Goal: Check status: Check status

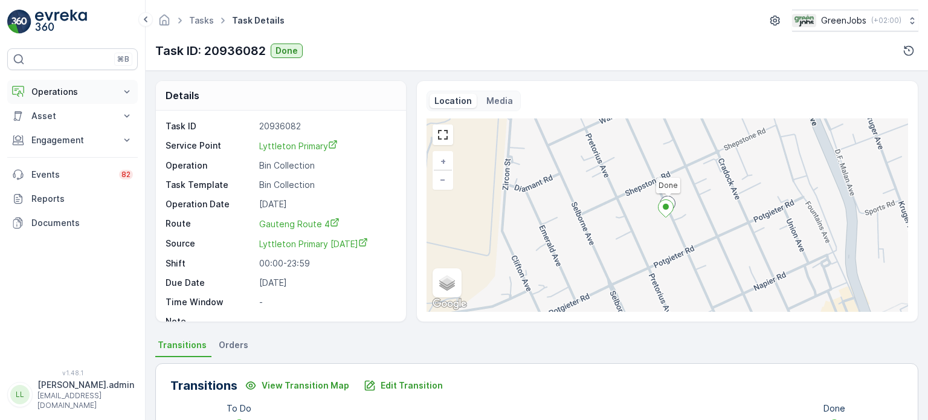
scroll to position [302, 0]
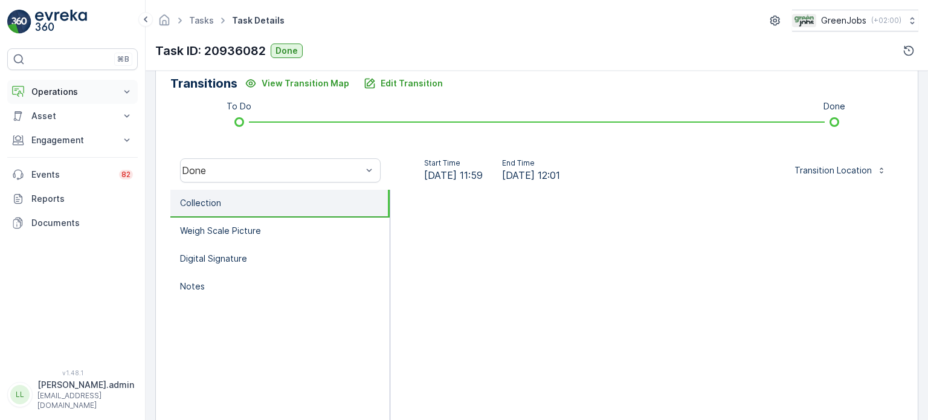
click at [56, 87] on p "Operations" at bounding box center [72, 92] width 82 height 12
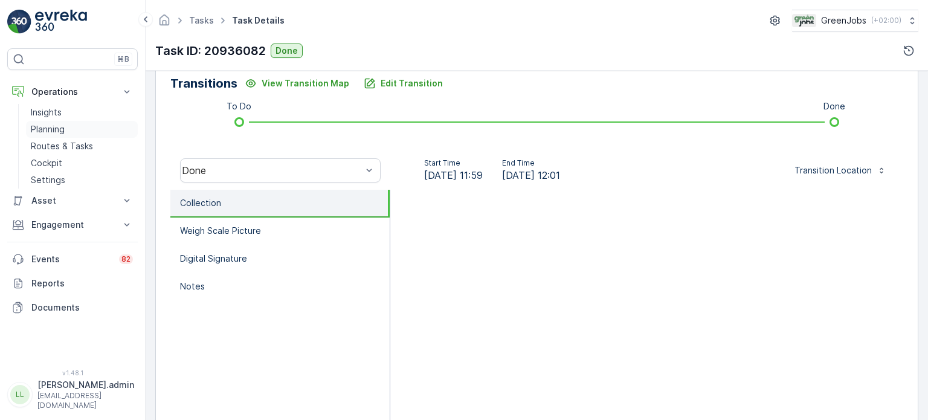
click at [51, 128] on p "Planning" at bounding box center [48, 129] width 34 height 12
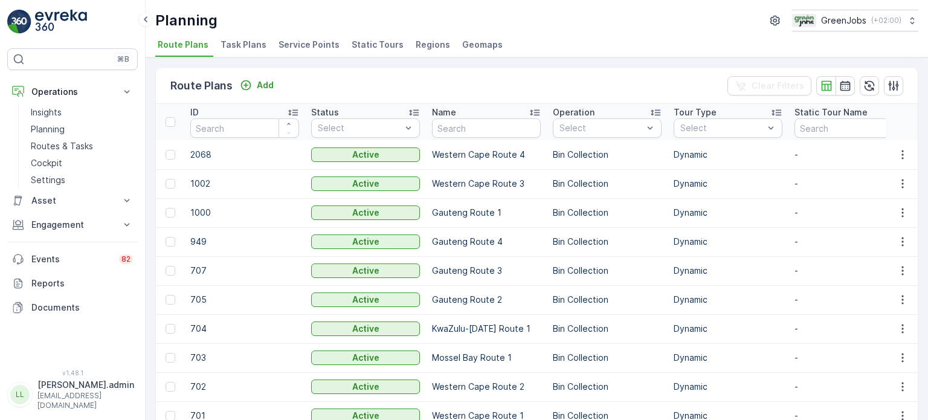
click at [238, 42] on span "Task Plans" at bounding box center [244, 45] width 46 height 12
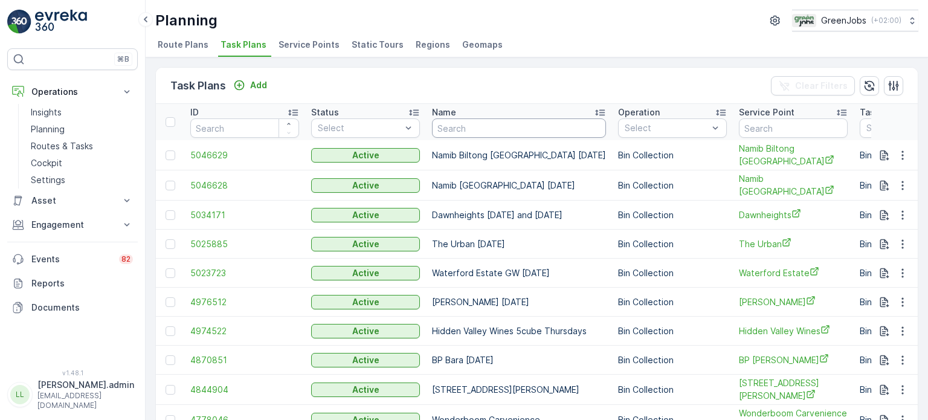
click at [489, 127] on input "text" at bounding box center [519, 127] width 174 height 19
type input "cradle"
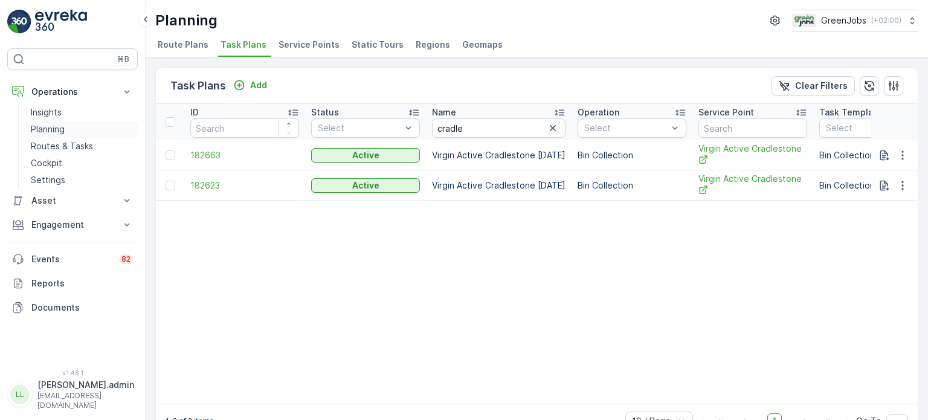
click at [48, 132] on p "Planning" at bounding box center [48, 129] width 34 height 12
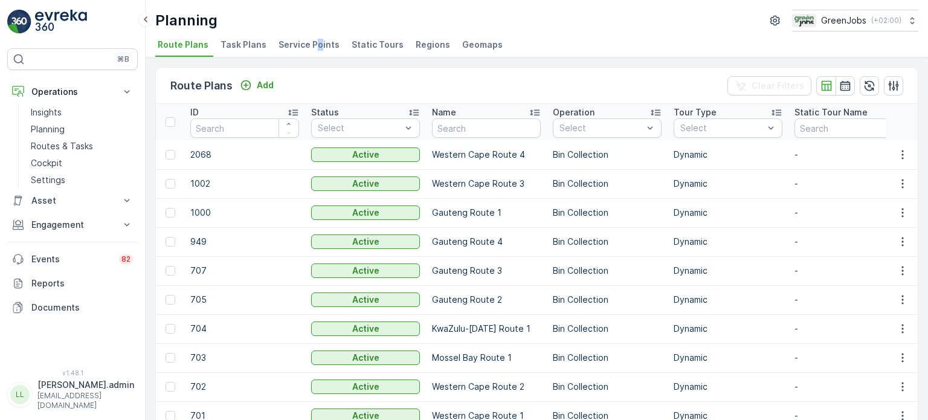
drag, startPoint x: 314, startPoint y: 40, endPoint x: 323, endPoint y: 53, distance: 15.2
click at [315, 40] on span "Service Points" at bounding box center [309, 45] width 61 height 12
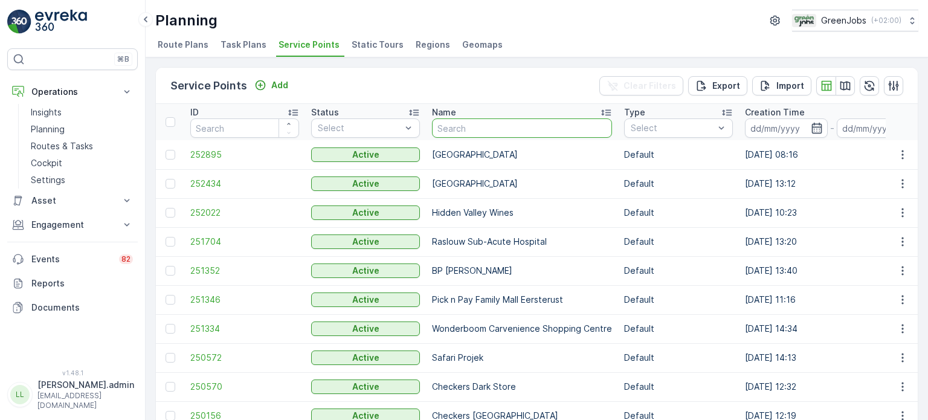
click at [472, 130] on input "text" at bounding box center [522, 127] width 180 height 19
type input "cradle"
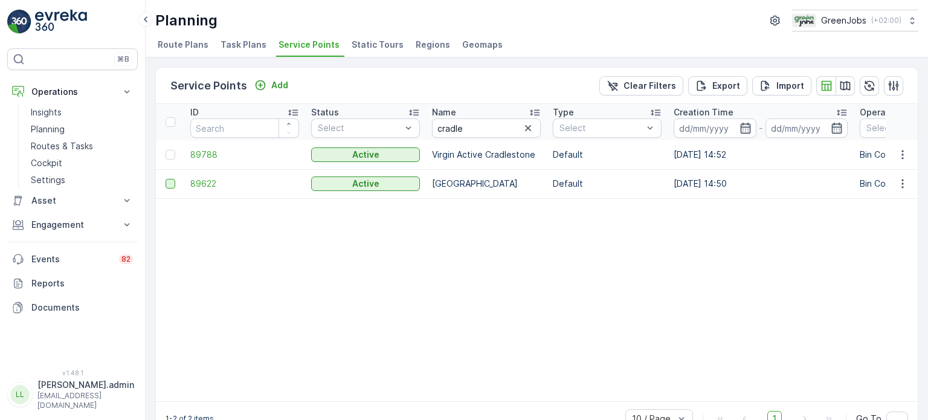
click at [172, 181] on div at bounding box center [171, 184] width 10 height 10
click at [166, 179] on input "checkbox" at bounding box center [166, 179] width 0 height 0
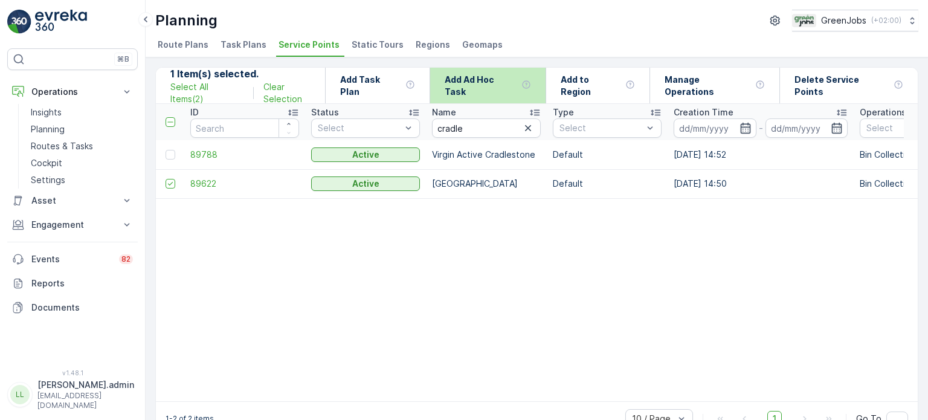
click at [503, 89] on p "Add Ad Hoc Task" at bounding box center [481, 86] width 72 height 24
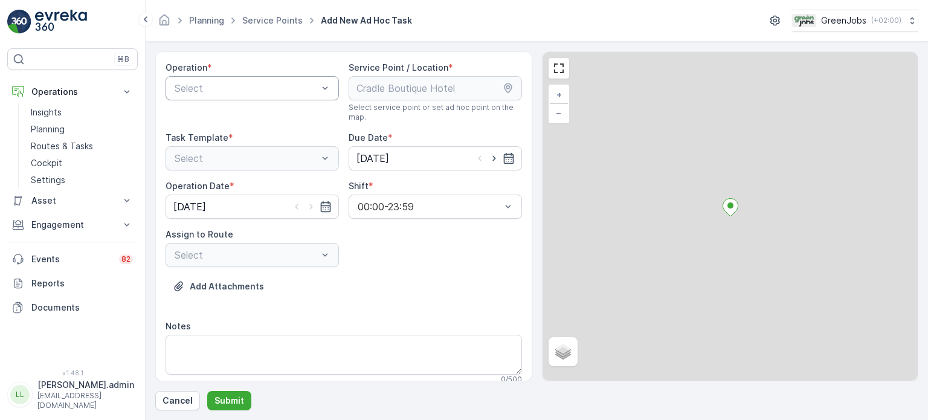
click at [253, 91] on div at bounding box center [246, 88] width 146 height 11
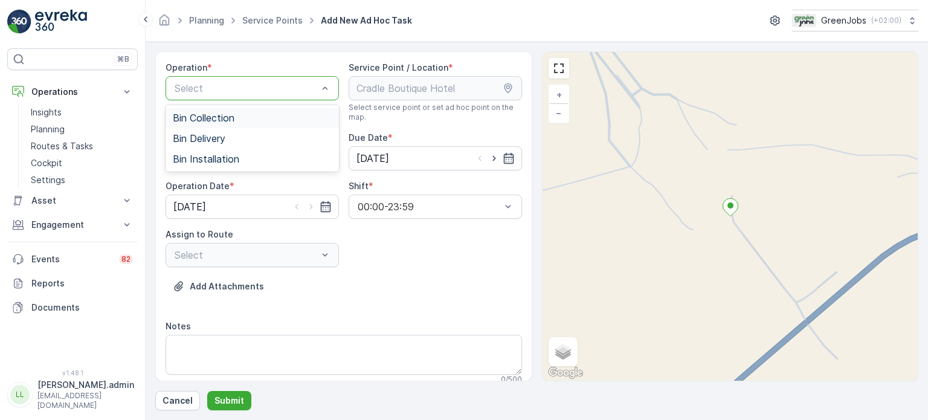
click at [234, 112] on span "Bin Collection" at bounding box center [204, 117] width 62 height 11
click at [273, 254] on div at bounding box center [246, 255] width 146 height 11
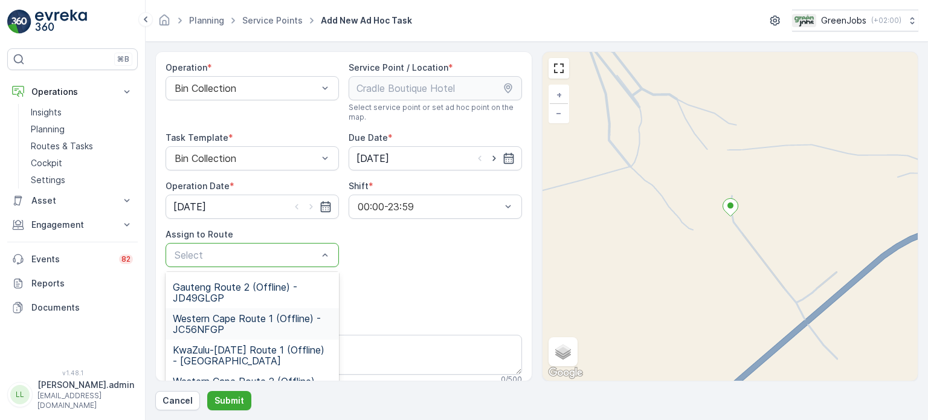
scroll to position [175, 0]
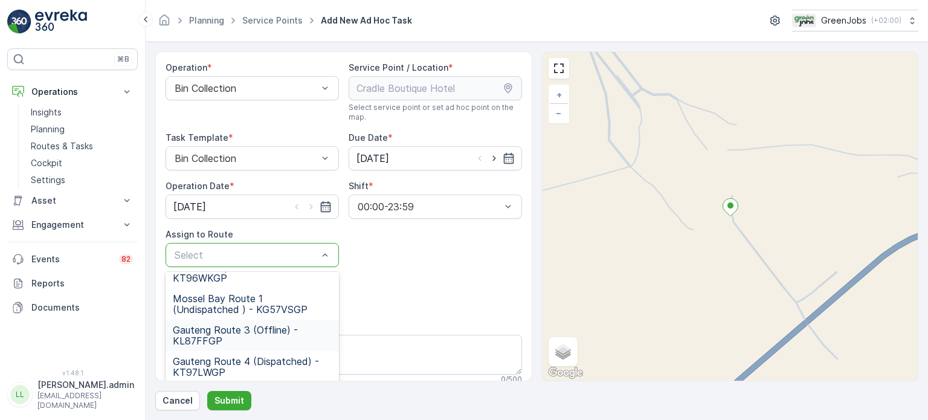
click at [198, 332] on span "Gauteng Route 3 (Offline) - KL87FFGP" at bounding box center [252, 335] width 159 height 22
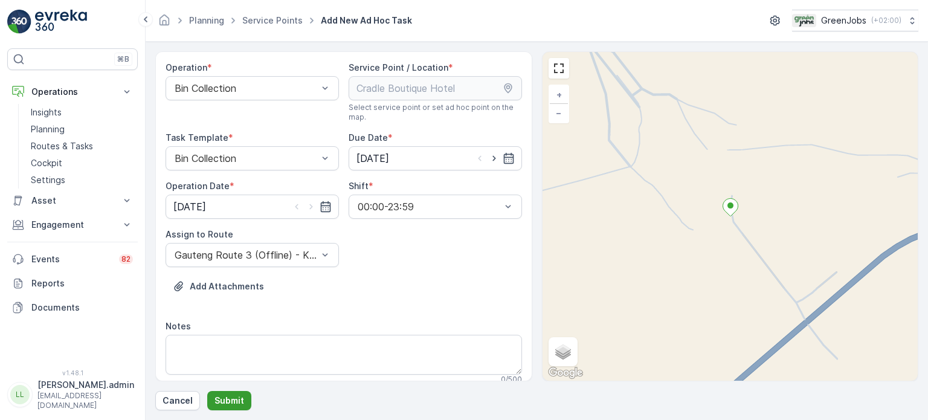
click at [230, 400] on p "Submit" at bounding box center [229, 401] width 30 height 12
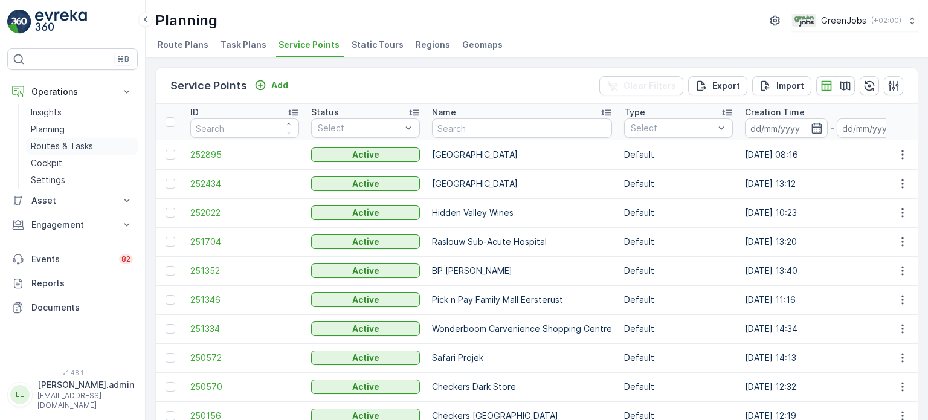
click at [65, 145] on p "Routes & Tasks" at bounding box center [62, 146] width 62 height 12
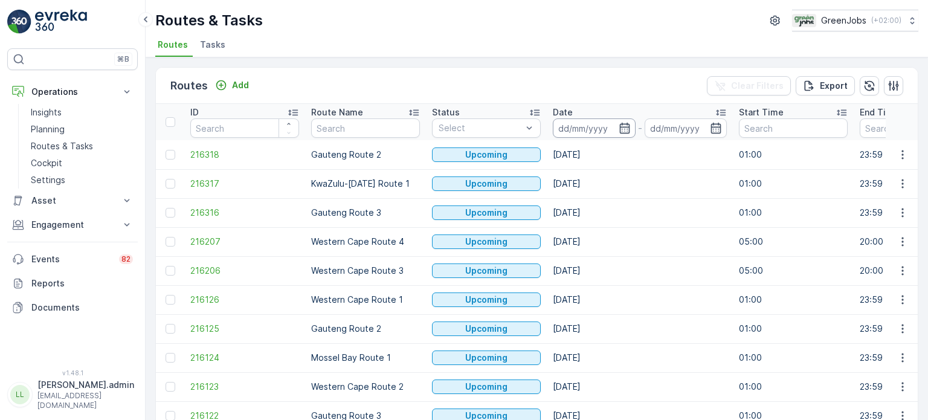
click at [627, 134] on input at bounding box center [594, 127] width 83 height 19
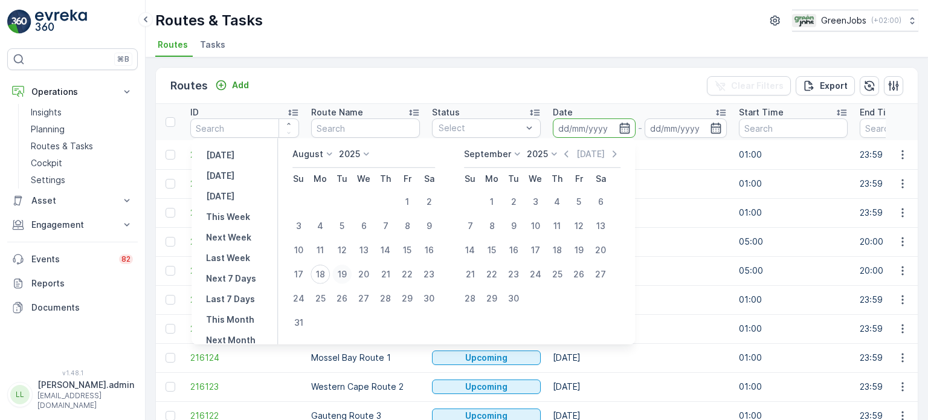
click at [348, 271] on div "19" at bounding box center [341, 274] width 19 height 19
type input "[DATE]"
click at [348, 271] on div "19" at bounding box center [341, 274] width 19 height 19
type input "[DATE]"
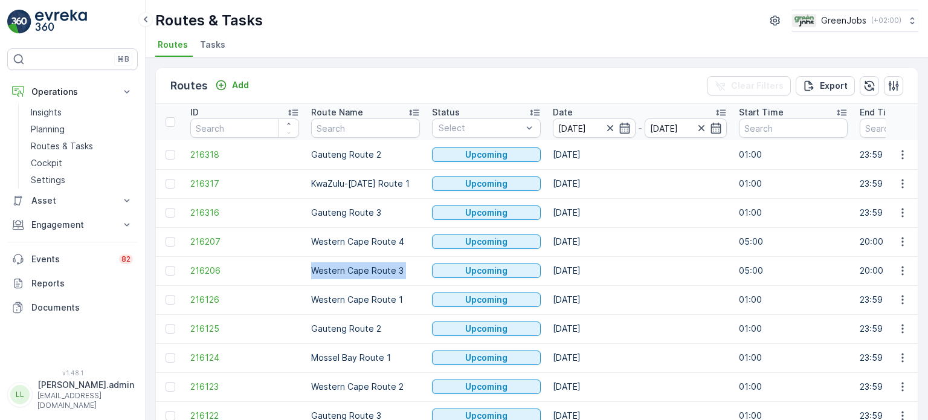
click at [348, 271] on td "Western Cape Route 3" at bounding box center [365, 270] width 121 height 29
click at [66, 143] on p "Routes & Tasks" at bounding box center [62, 146] width 62 height 12
click at [628, 127] on icon "button" at bounding box center [625, 128] width 12 height 12
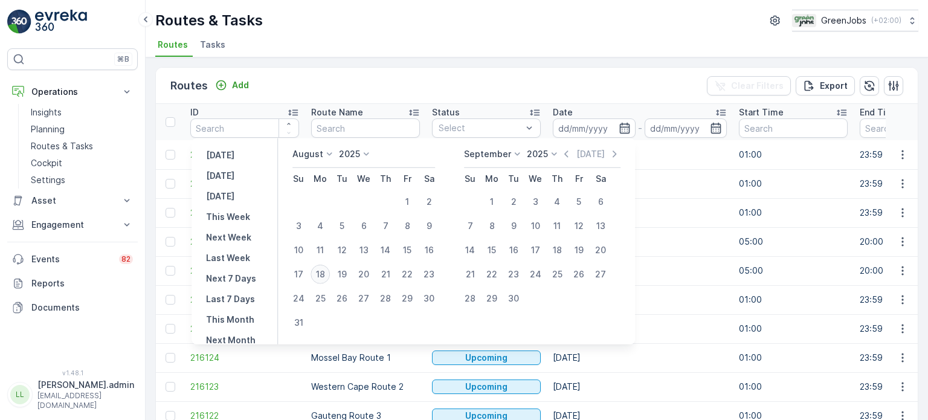
click at [324, 273] on div "18" at bounding box center [320, 274] width 19 height 19
type input "[DATE]"
click at [324, 273] on div "18" at bounding box center [320, 274] width 19 height 19
type input "[DATE]"
click at [324, 273] on div "18" at bounding box center [320, 274] width 19 height 19
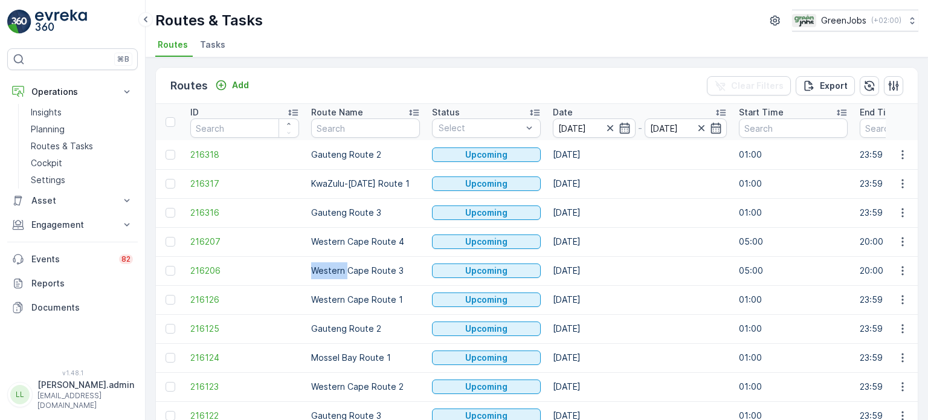
click at [324, 273] on td "Western Cape Route 3" at bounding box center [365, 270] width 121 height 29
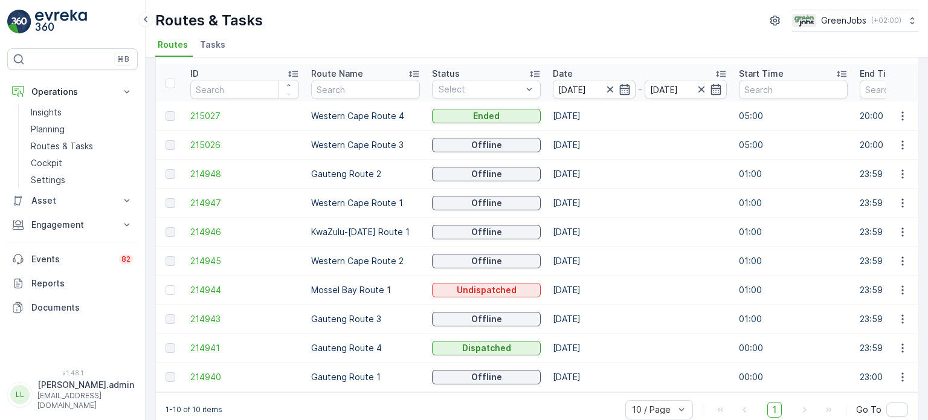
scroll to position [60, 0]
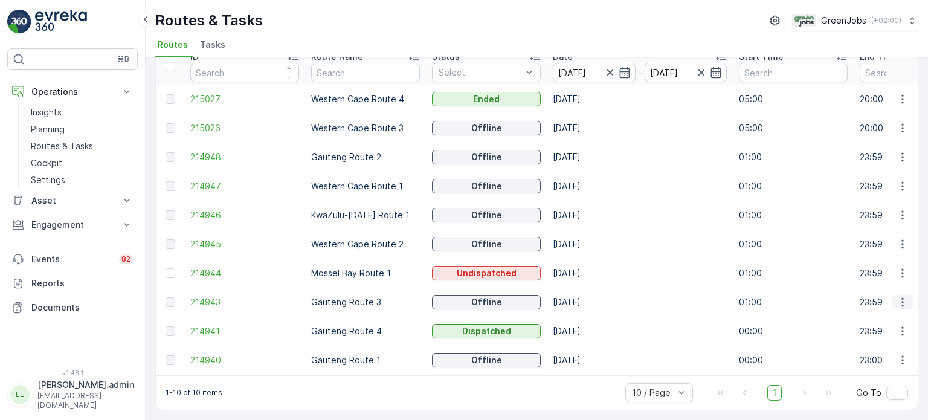
click at [899, 296] on icon "button" at bounding box center [903, 302] width 12 height 12
click at [858, 311] on span "See More Details" at bounding box center [874, 315] width 70 height 12
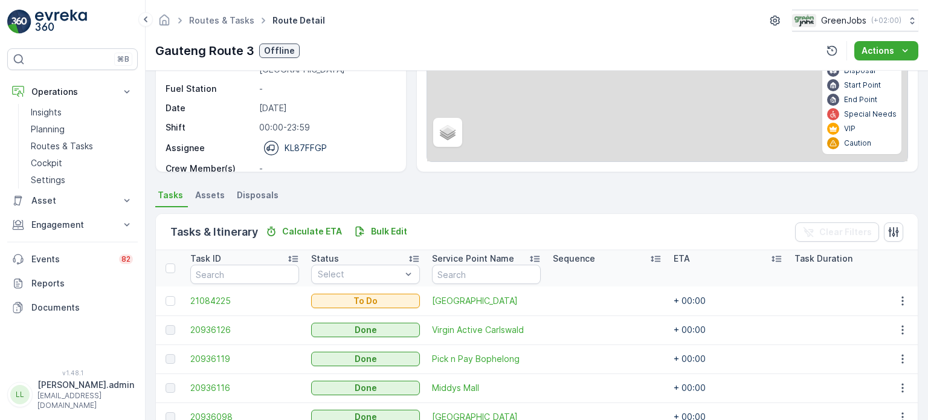
scroll to position [242, 0]
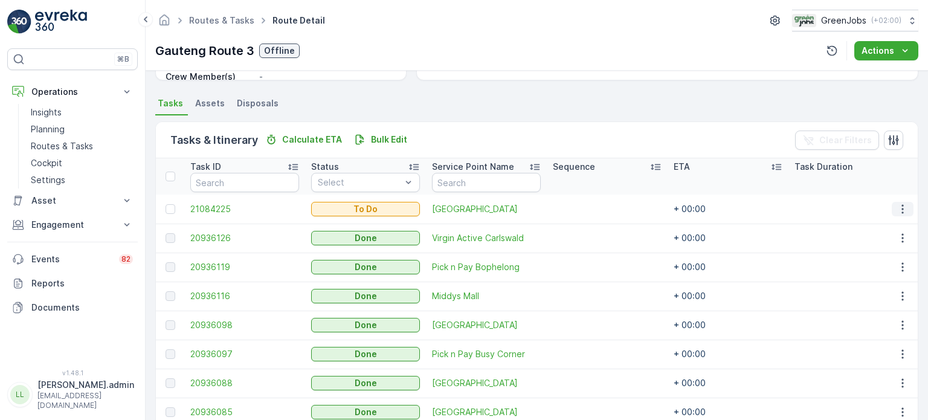
click at [901, 207] on icon "button" at bounding box center [903, 209] width 12 height 12
click at [865, 259] on span "Change Route" at bounding box center [871, 260] width 59 height 12
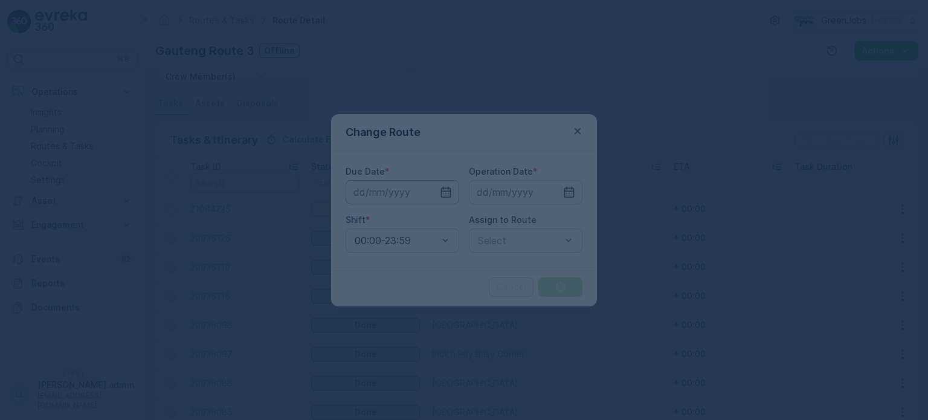
type input "[DATE]"
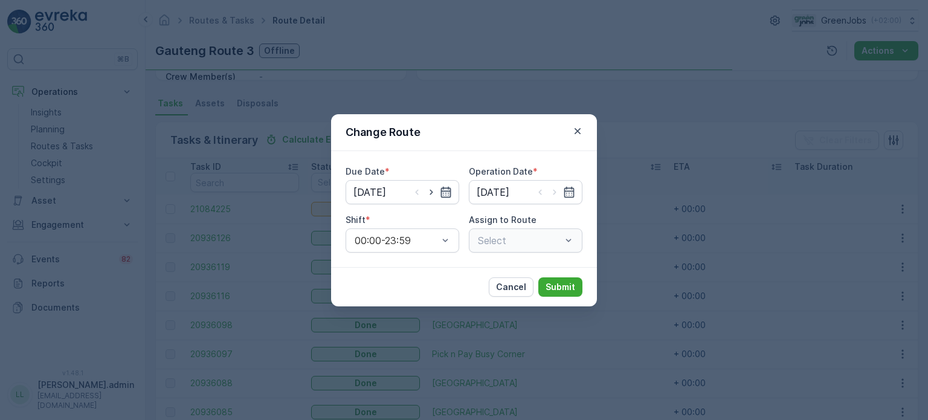
click at [445, 193] on icon "button" at bounding box center [446, 192] width 12 height 12
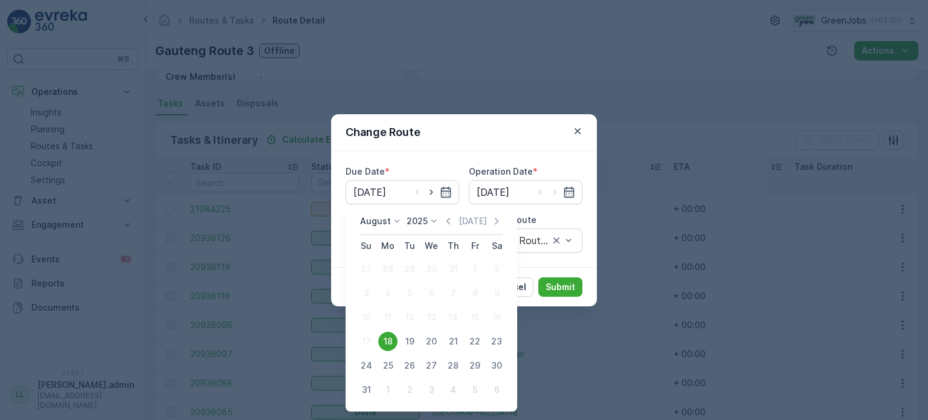
click at [411, 341] on div "19" at bounding box center [409, 341] width 19 height 19
type input "[DATE]"
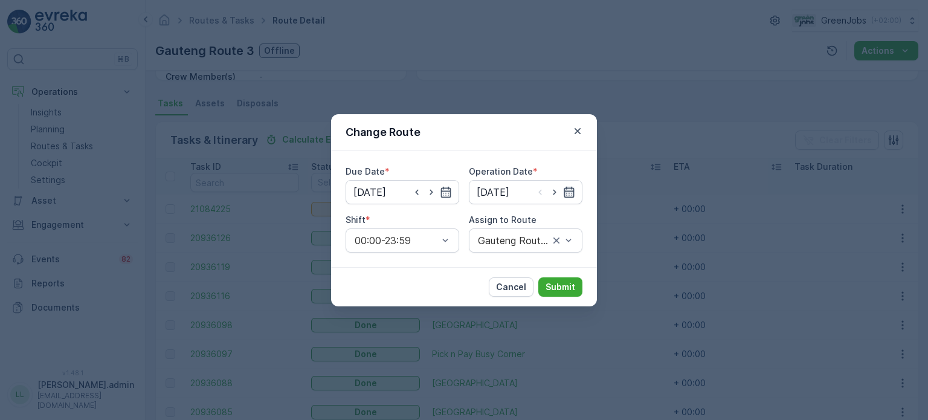
click at [567, 192] on icon "button" at bounding box center [569, 192] width 12 height 12
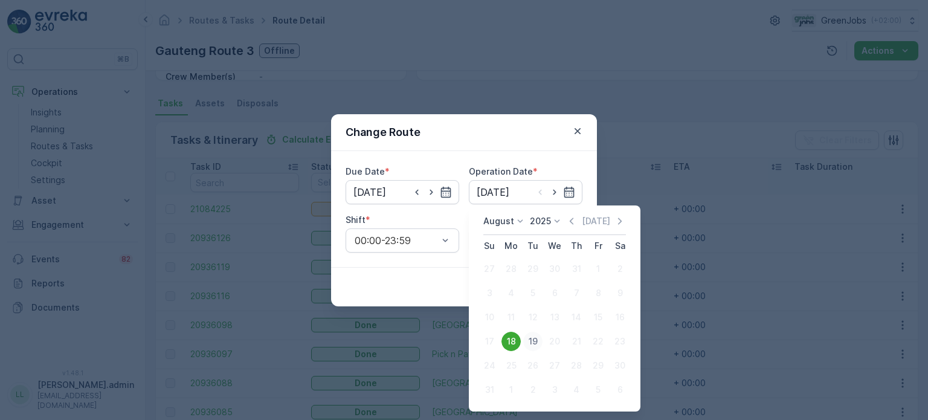
click at [533, 340] on div "19" at bounding box center [532, 341] width 19 height 19
type input "[DATE]"
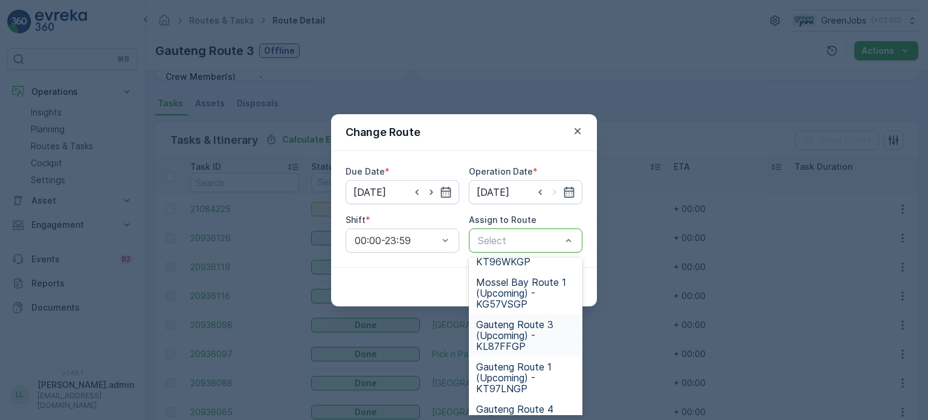
click at [514, 325] on span "Gauteng Route 3 (Upcoming) - KL87FFGP" at bounding box center [525, 335] width 99 height 33
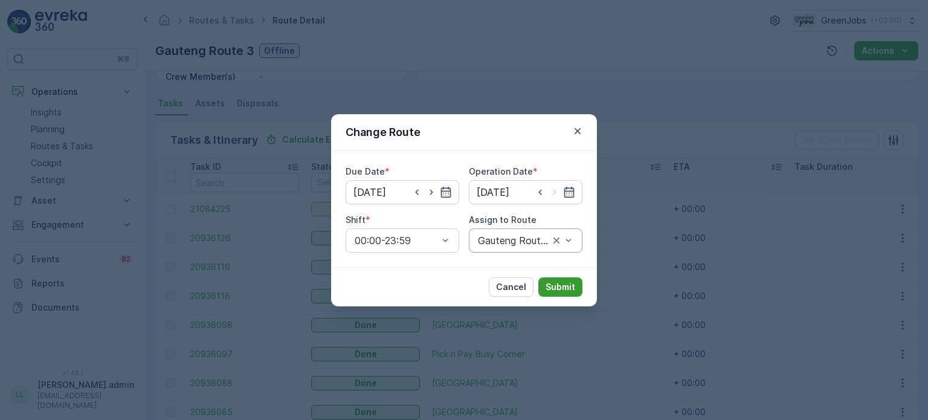
click at [563, 285] on p "Submit" at bounding box center [561, 287] width 30 height 12
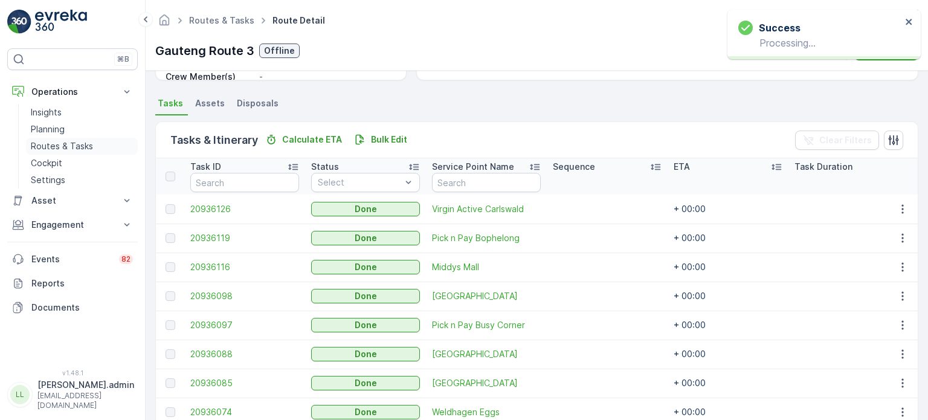
click at [62, 144] on p "Routes & Tasks" at bounding box center [62, 146] width 62 height 12
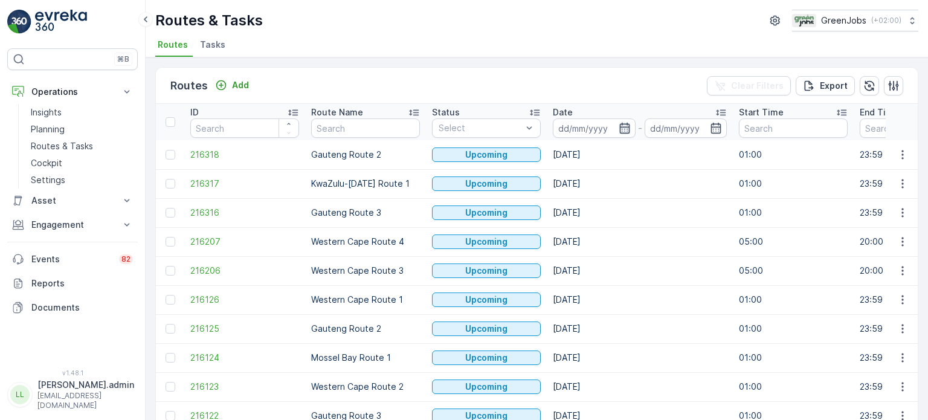
click at [626, 127] on icon "button" at bounding box center [624, 128] width 10 height 11
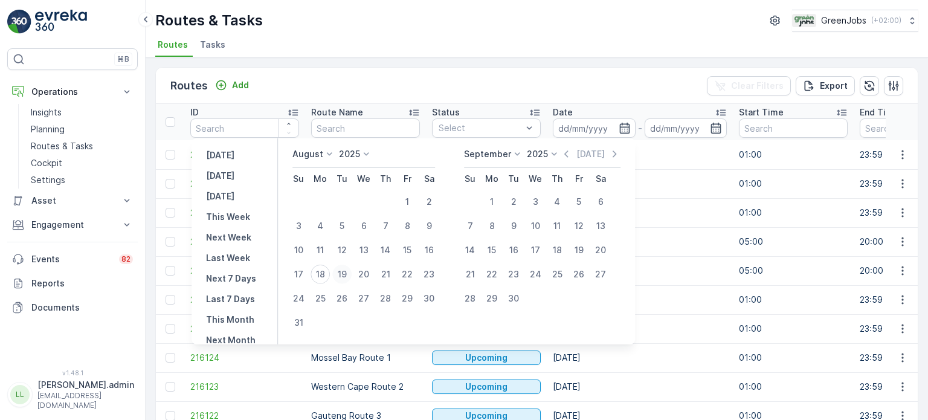
click at [349, 272] on div "19" at bounding box center [341, 274] width 19 height 19
type input "[DATE]"
click at [350, 272] on div "19" at bounding box center [341, 274] width 19 height 19
type input "[DATE]"
click at [350, 272] on div "19" at bounding box center [341, 274] width 19 height 19
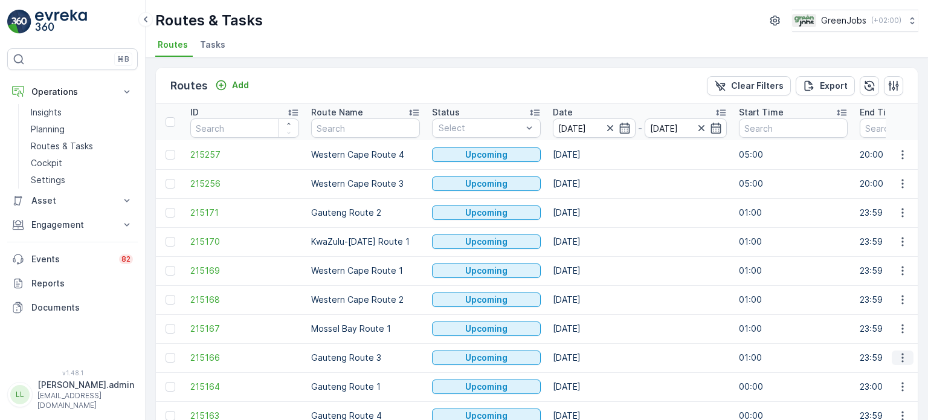
click at [897, 356] on icon "button" at bounding box center [903, 358] width 12 height 12
click at [851, 263] on span "See More Details" at bounding box center [874, 266] width 70 height 12
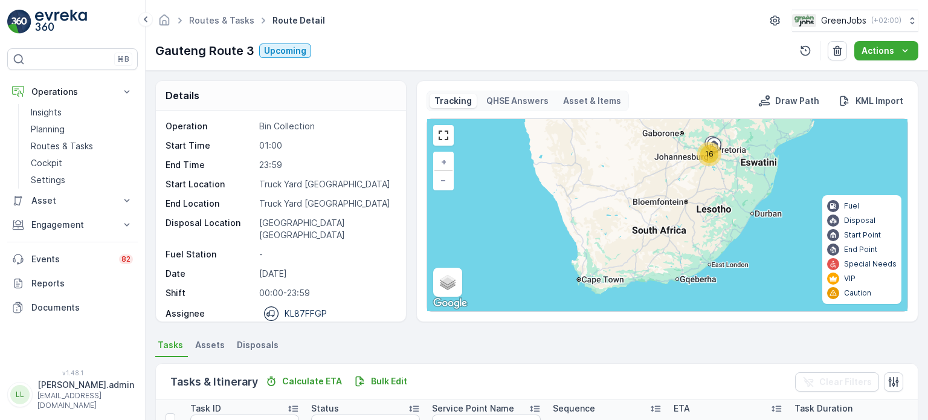
scroll to position [121, 0]
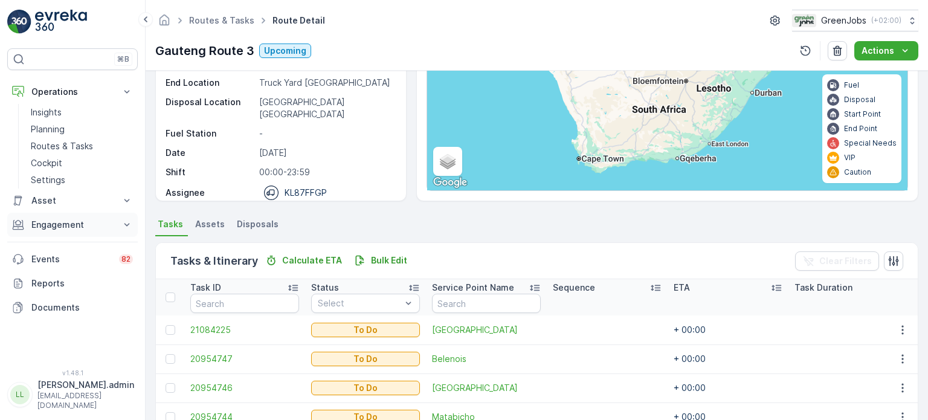
click at [56, 230] on button "Engagement" at bounding box center [72, 225] width 131 height 24
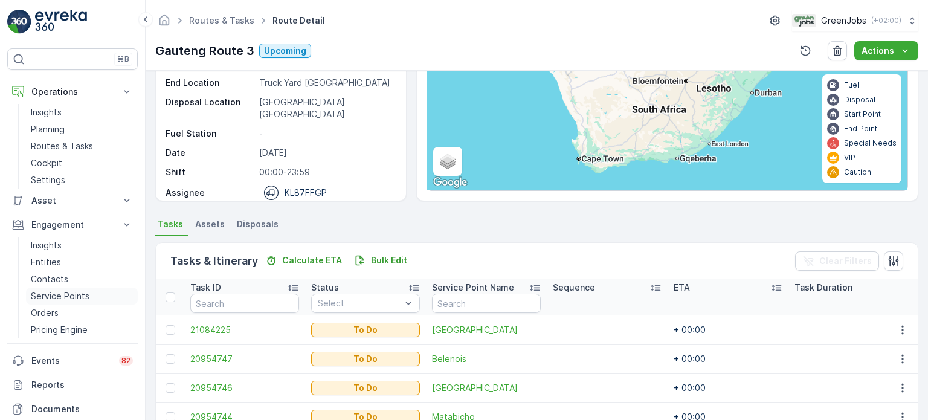
click at [54, 297] on p "Service Points" at bounding box center [60, 296] width 59 height 12
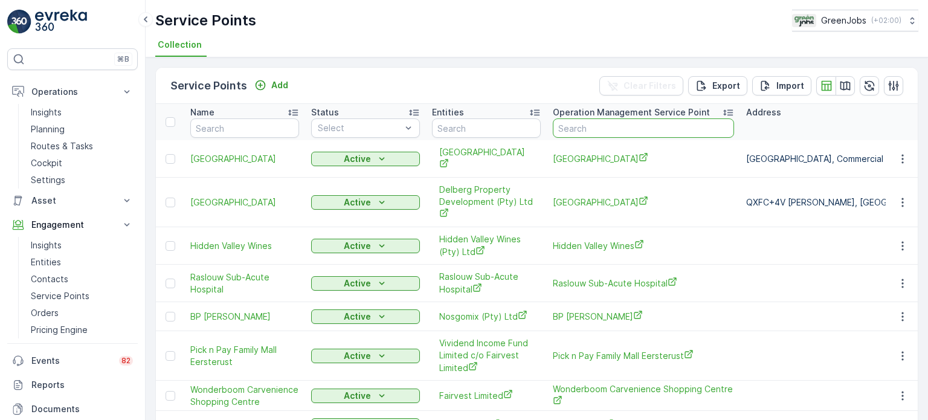
click at [628, 126] on input "text" at bounding box center [643, 127] width 181 height 19
type input "[GEOGRAPHIC_DATA]"
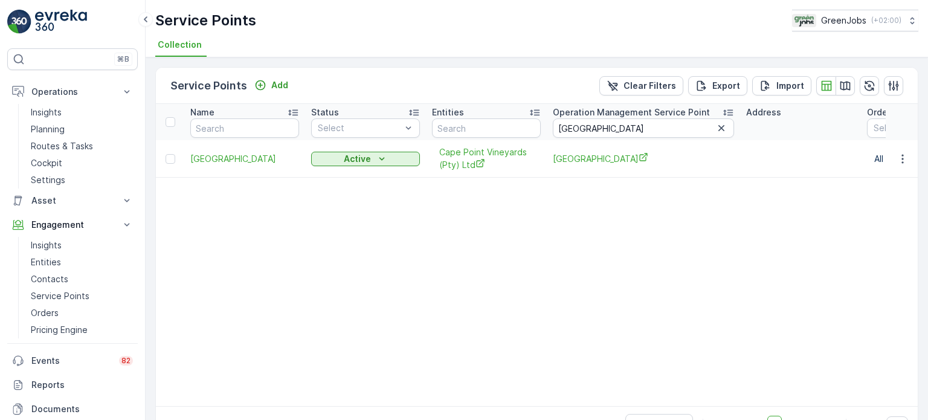
drag, startPoint x: 172, startPoint y: 154, endPoint x: 182, endPoint y: 156, distance: 10.6
click at [172, 154] on div at bounding box center [171, 159] width 10 height 10
click at [166, 154] on input "checkbox" at bounding box center [166, 154] width 0 height 0
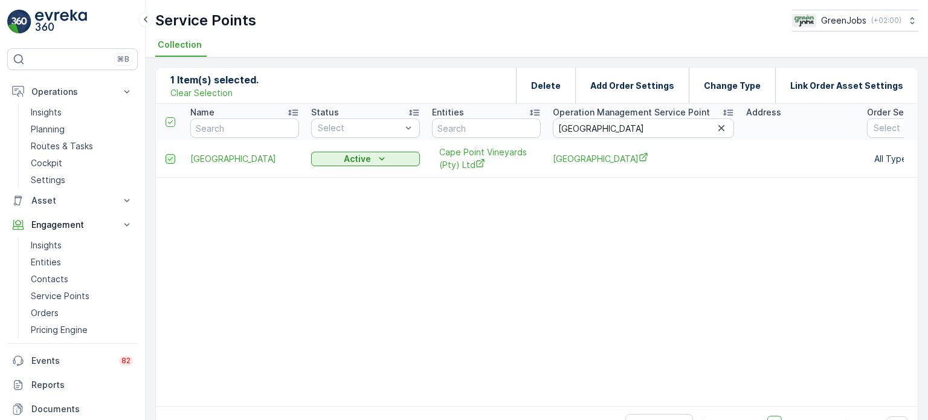
click at [166, 158] on div at bounding box center [171, 159] width 10 height 10
click at [166, 154] on input "checkbox" at bounding box center [166, 154] width 0 height 0
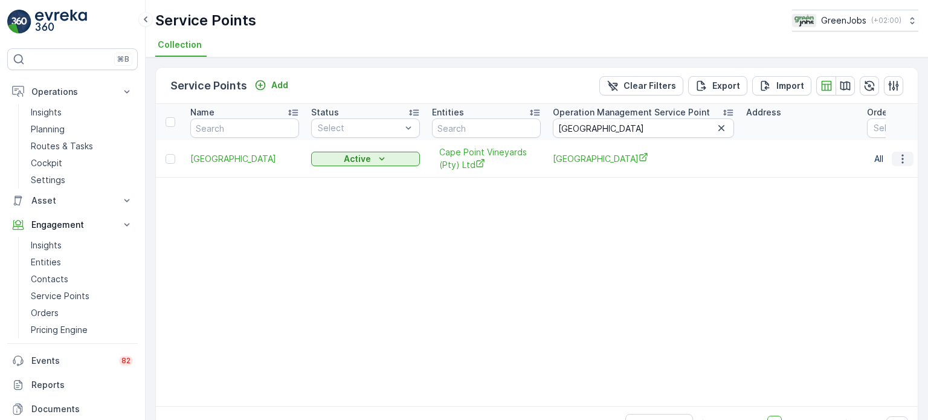
click at [897, 159] on icon "button" at bounding box center [903, 159] width 12 height 12
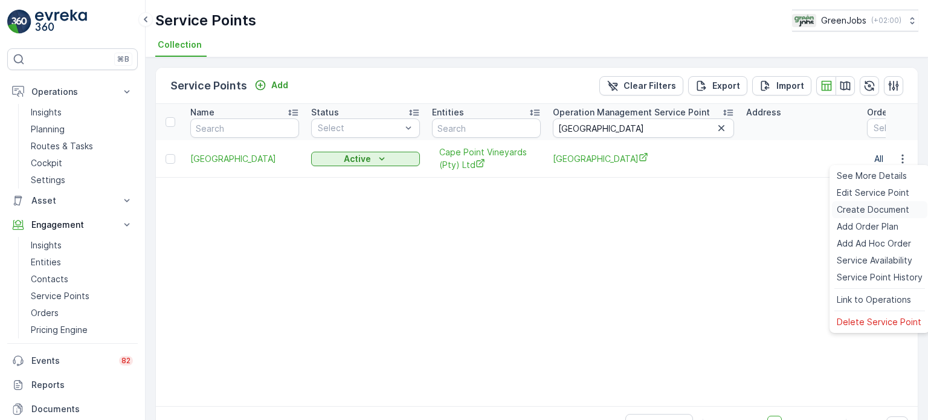
click at [872, 210] on span "Create Document" at bounding box center [873, 210] width 73 height 12
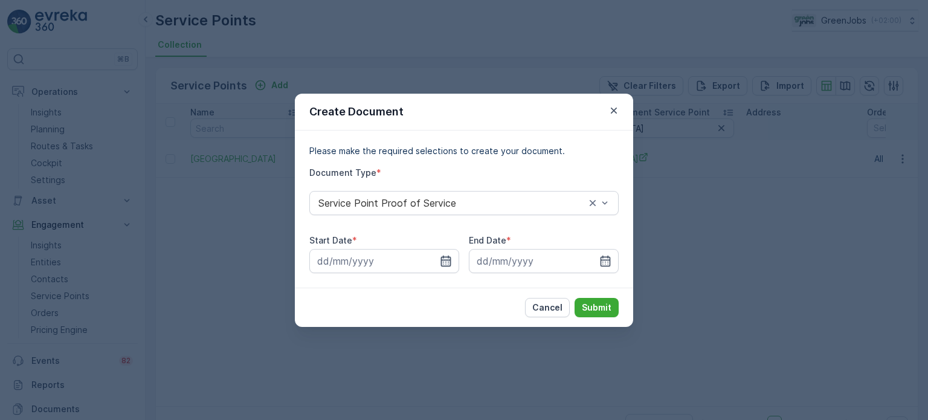
click at [447, 257] on icon "button" at bounding box center [446, 260] width 10 height 11
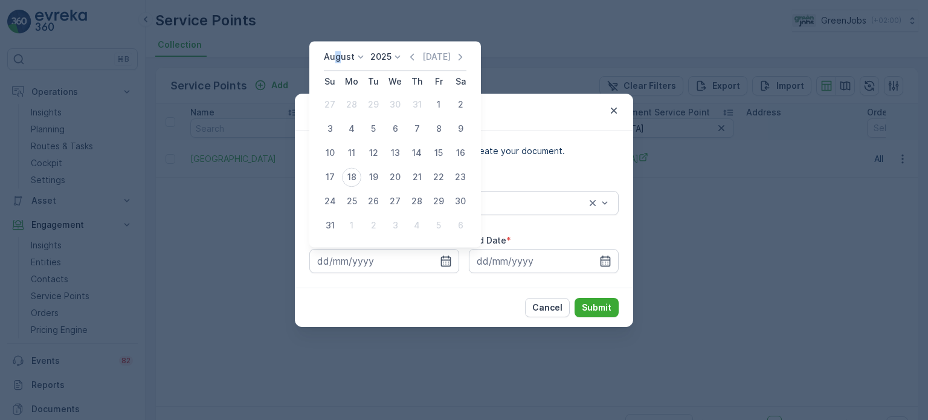
click at [338, 53] on p "August" at bounding box center [339, 57] width 31 height 12
click at [341, 160] on span "June" at bounding box center [341, 158] width 20 height 12
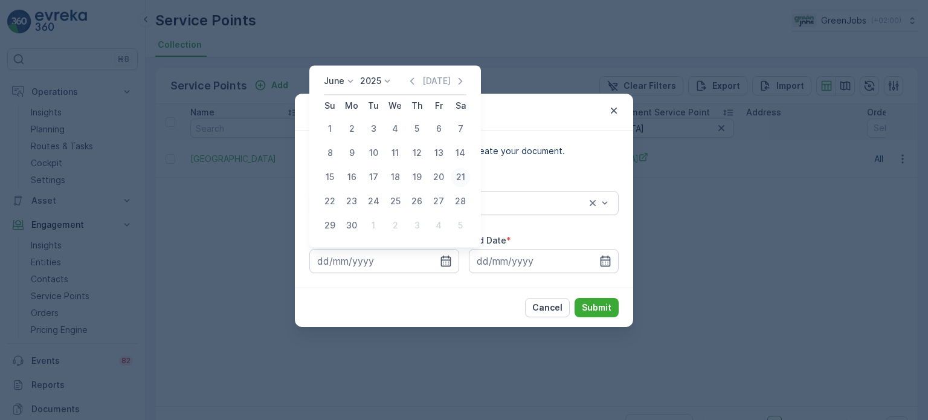
click at [463, 177] on div "21" at bounding box center [460, 176] width 19 height 19
type input "[DATE]"
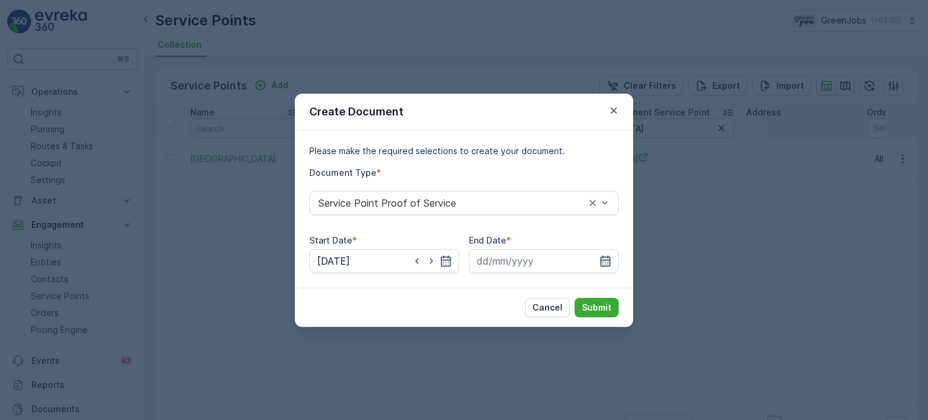
click at [607, 257] on icon "button" at bounding box center [605, 261] width 12 height 12
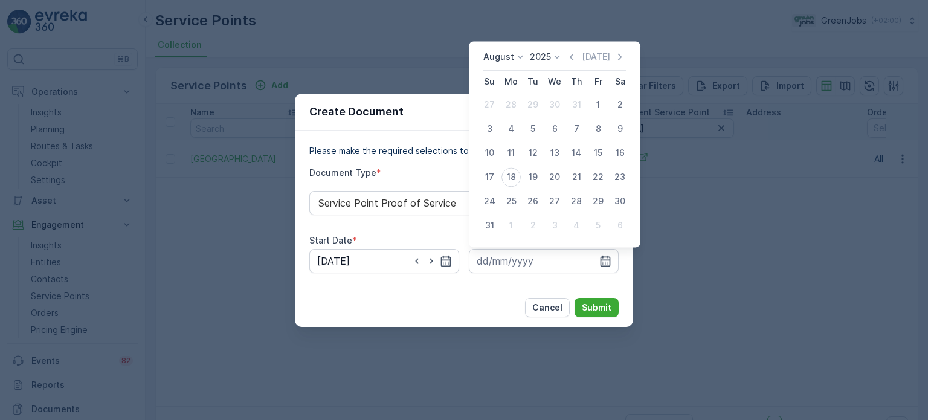
click at [520, 54] on icon at bounding box center [520, 57] width 12 height 12
click at [503, 171] on span "July" at bounding box center [499, 170] width 16 height 12
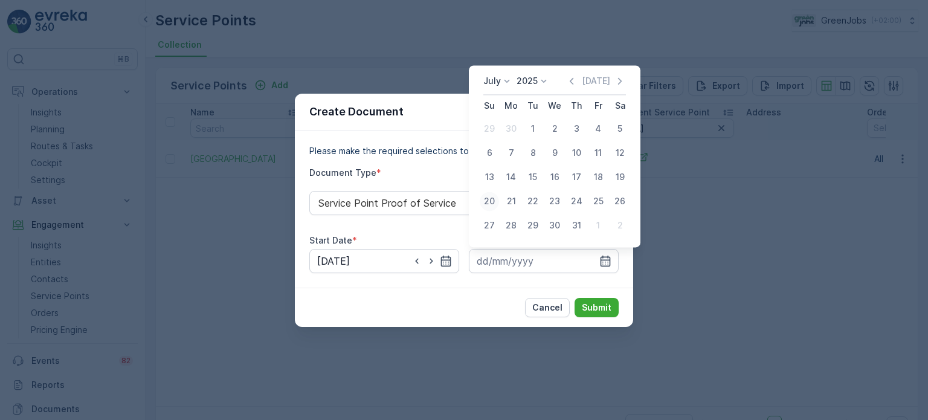
click at [489, 205] on div "20" at bounding box center [489, 201] width 19 height 19
type input "[DATE]"
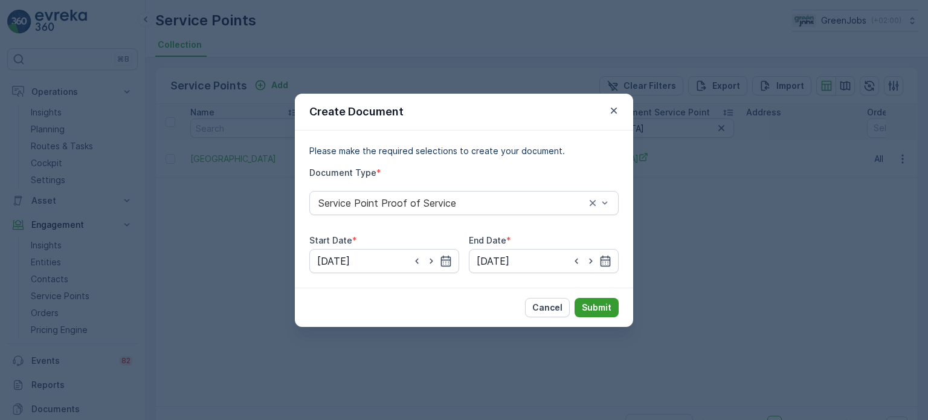
click at [600, 309] on p "Submit" at bounding box center [597, 307] width 30 height 12
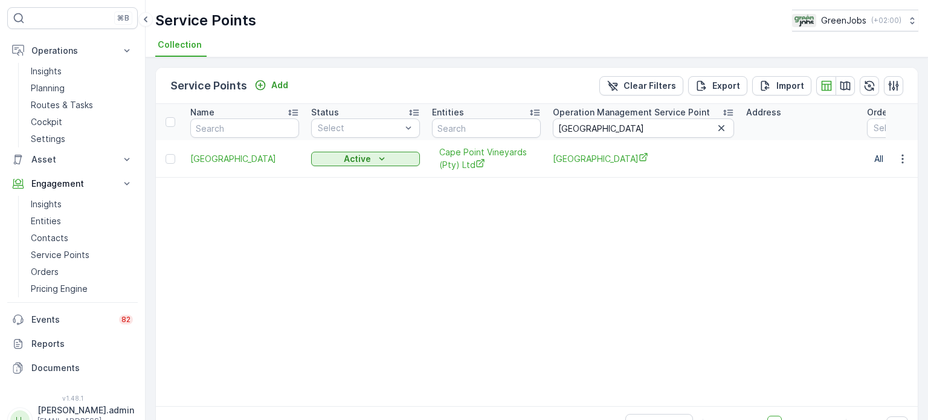
scroll to position [59, 0]
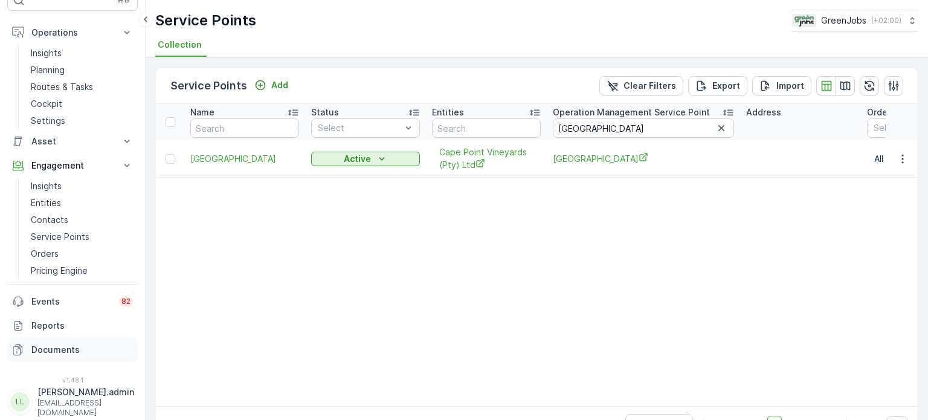
click at [53, 350] on p "Documents" at bounding box center [82, 350] width 102 height 12
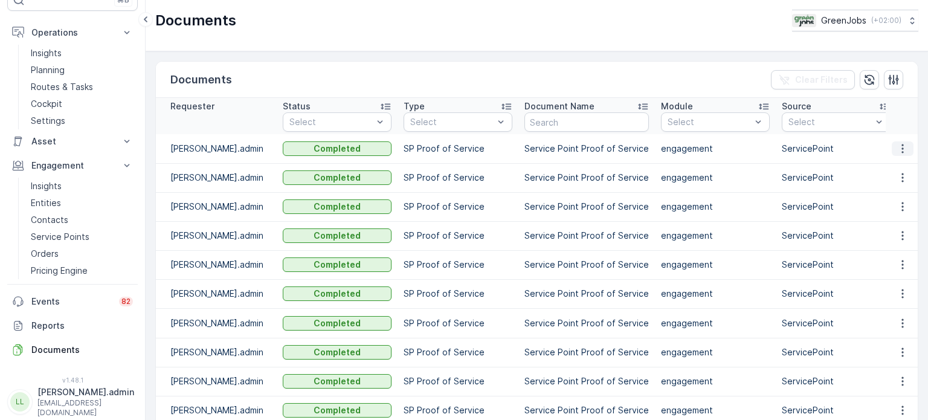
click at [897, 144] on icon "button" at bounding box center [903, 149] width 12 height 12
click at [885, 165] on span "See Details" at bounding box center [899, 166] width 47 height 12
click at [54, 255] on p "Orders" at bounding box center [45, 254] width 28 height 12
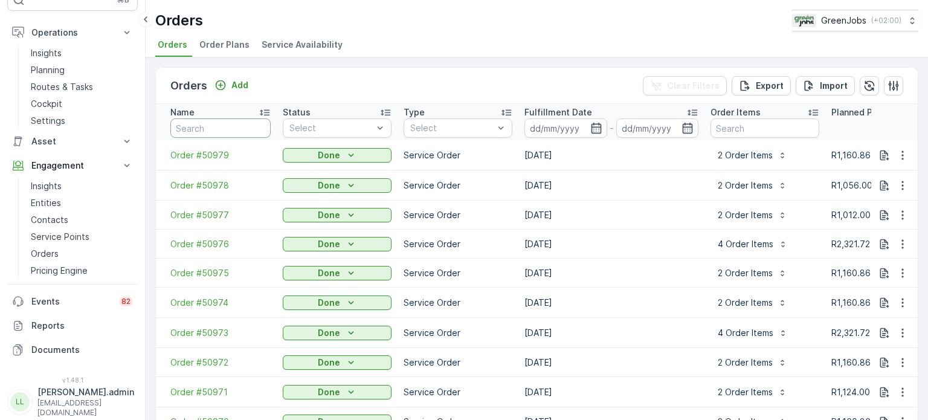
click at [235, 132] on input "text" at bounding box center [220, 127] width 100 height 19
type input "505"
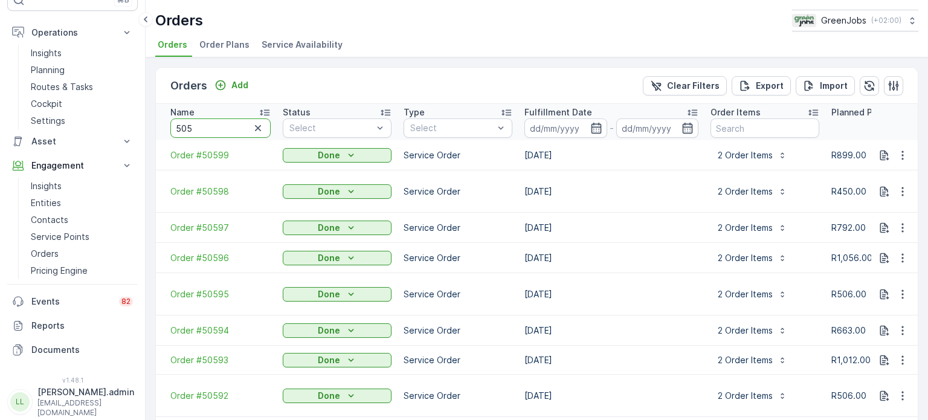
click at [227, 130] on input "505" at bounding box center [220, 127] width 100 height 19
type input "50532"
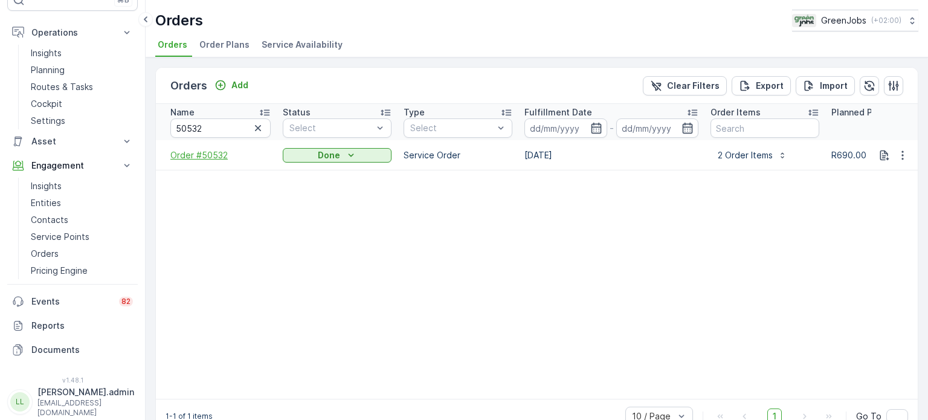
click at [207, 152] on span "Order #50532" at bounding box center [220, 155] width 100 height 12
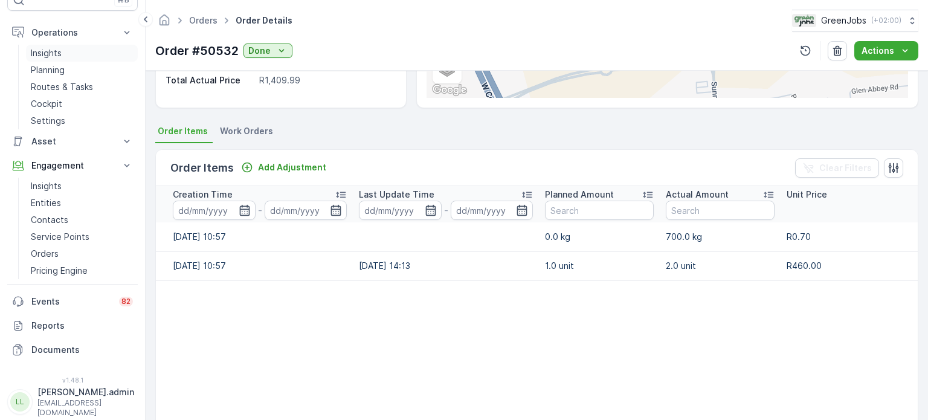
scroll to position [211, 0]
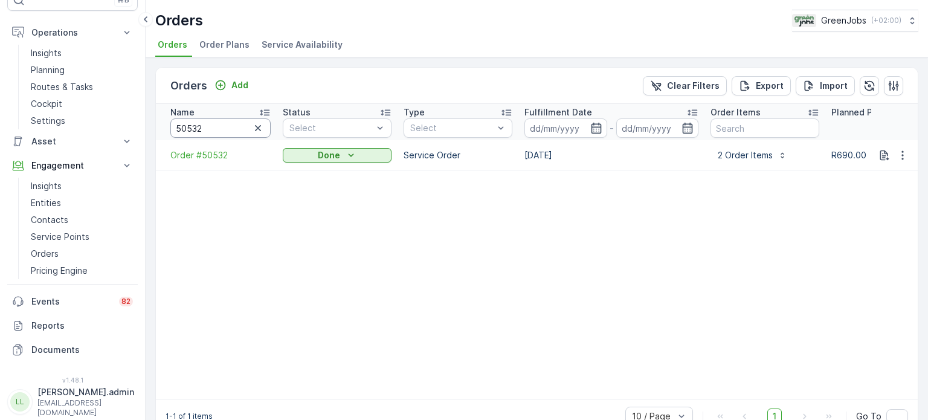
click at [208, 125] on input "50532" at bounding box center [220, 127] width 100 height 19
type input "505"
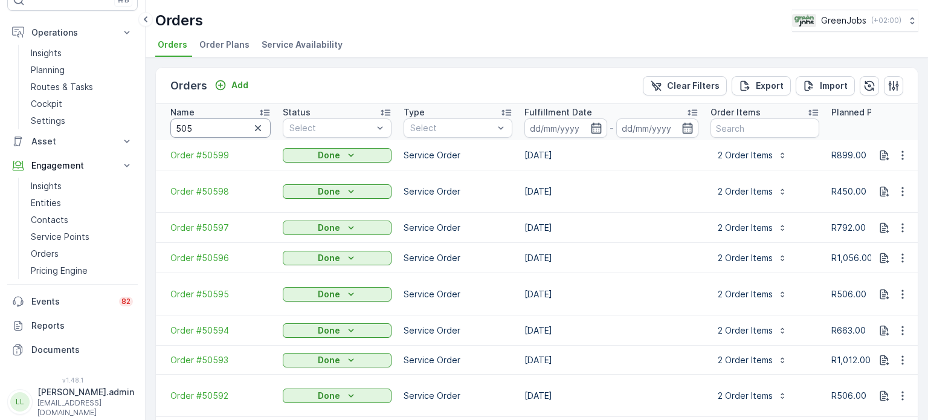
click at [211, 126] on input "505" at bounding box center [220, 127] width 100 height 19
type input "504"
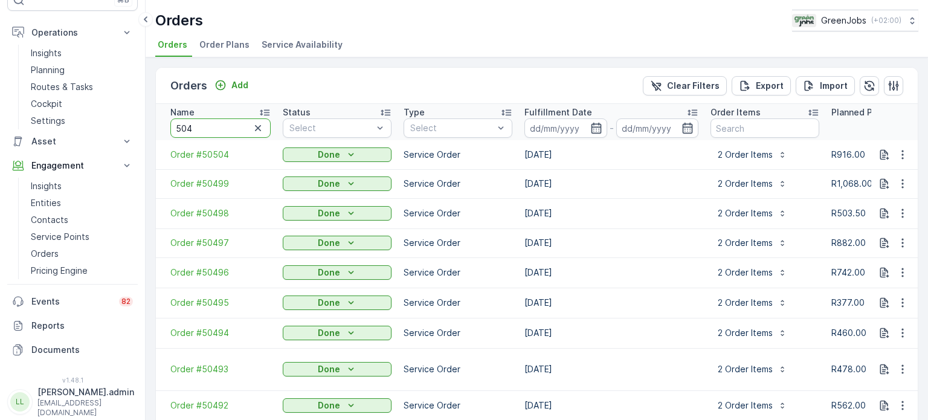
click at [251, 118] on input "504" at bounding box center [220, 127] width 100 height 19
type input "50404"
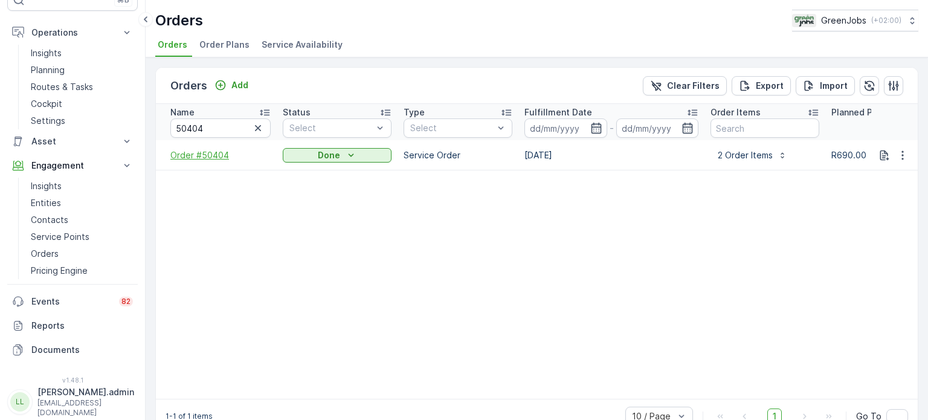
click at [210, 153] on span "Order #50404" at bounding box center [220, 155] width 100 height 12
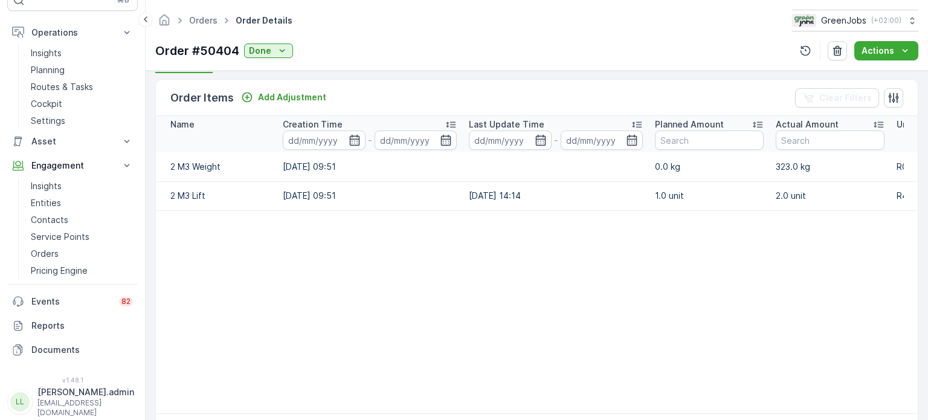
scroll to position [332, 0]
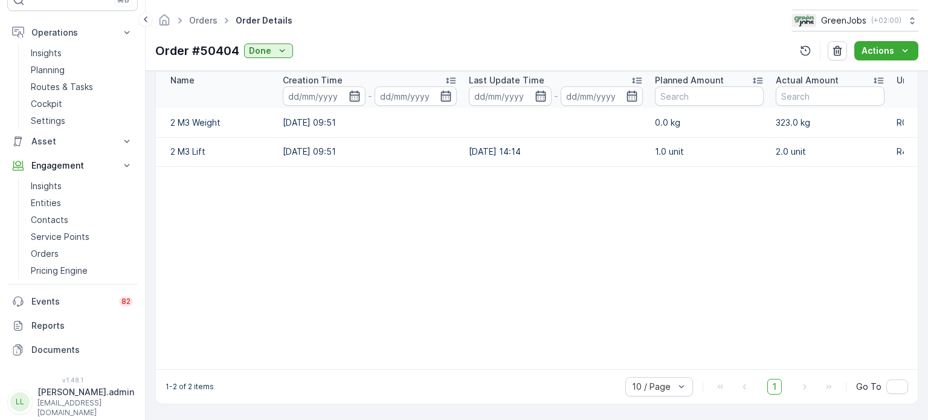
drag, startPoint x: 563, startPoint y: 362, endPoint x: 631, endPoint y: 363, distance: 67.7
click at [631, 363] on table "Name Creation Time - Last Update Time - Planned Amount Actual Amount Unit Price…" at bounding box center [651, 220] width 991 height 297
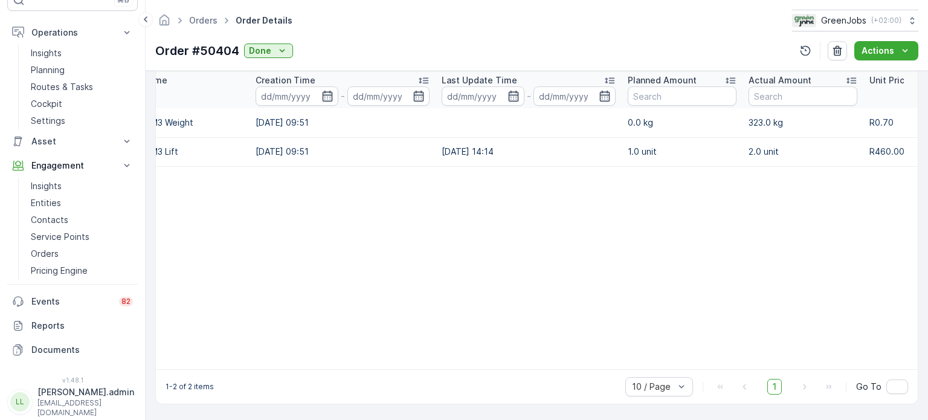
scroll to position [0, 0]
